Goal: Task Accomplishment & Management: Use online tool/utility

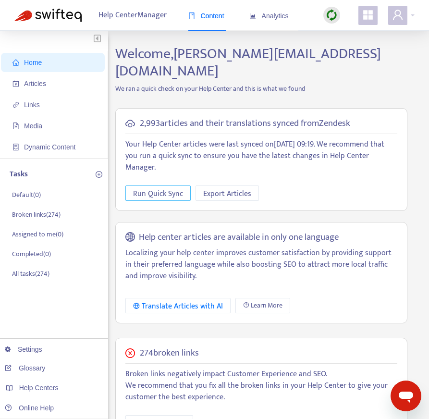
click at [154, 188] on span "Run Quick Sync" at bounding box center [158, 194] width 50 height 12
click at [332, 15] on img at bounding box center [332, 15] width 12 height 12
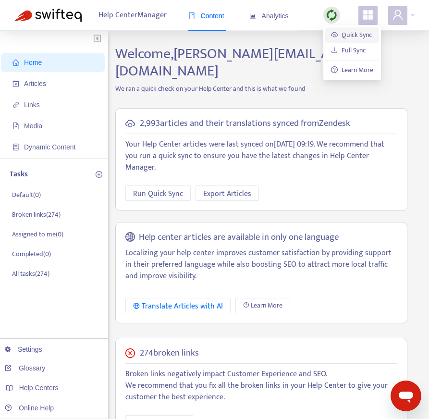
click at [346, 29] on link "Quick Sync" at bounding box center [351, 34] width 41 height 11
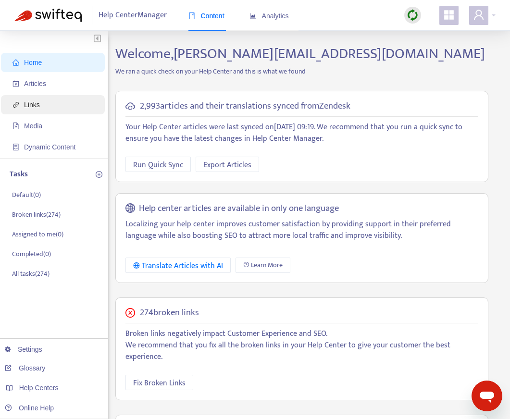
click at [66, 99] on span "Links" at bounding box center [54, 104] width 85 height 19
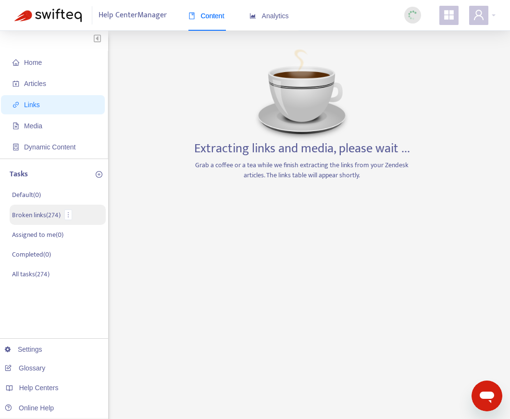
click at [48, 212] on p "Broken links ( 274 )" at bounding box center [36, 215] width 49 height 10
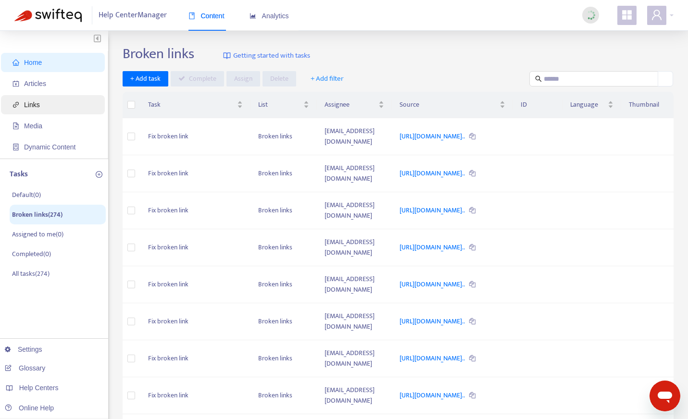
click at [42, 106] on span "Links" at bounding box center [54, 104] width 85 height 19
